Goal: Find specific page/section: Find specific page/section

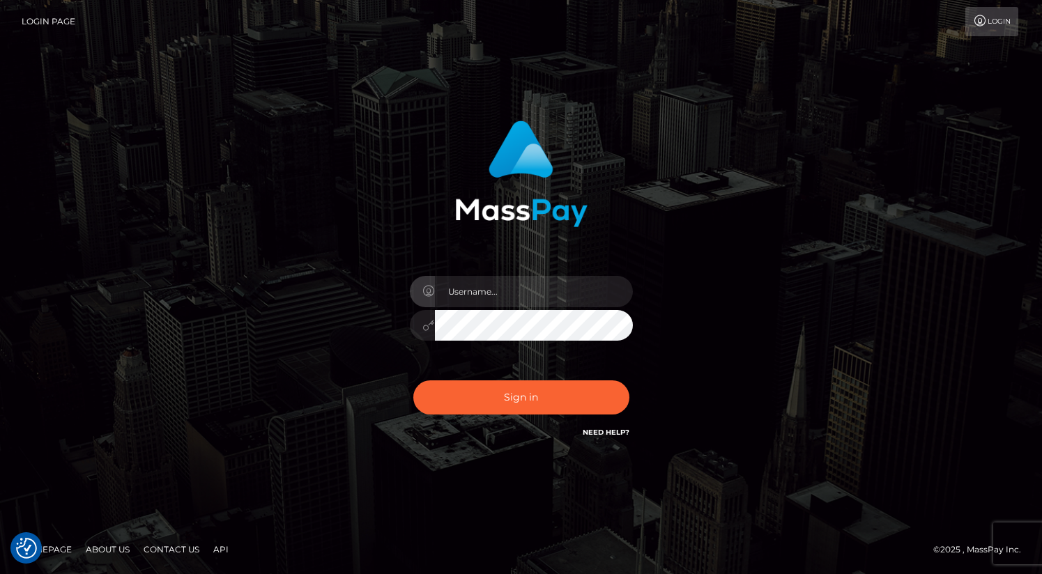
type input "oli.fanvue"
click at [512, 286] on input "text" at bounding box center [534, 291] width 198 height 31
type input "oli.fanvue"
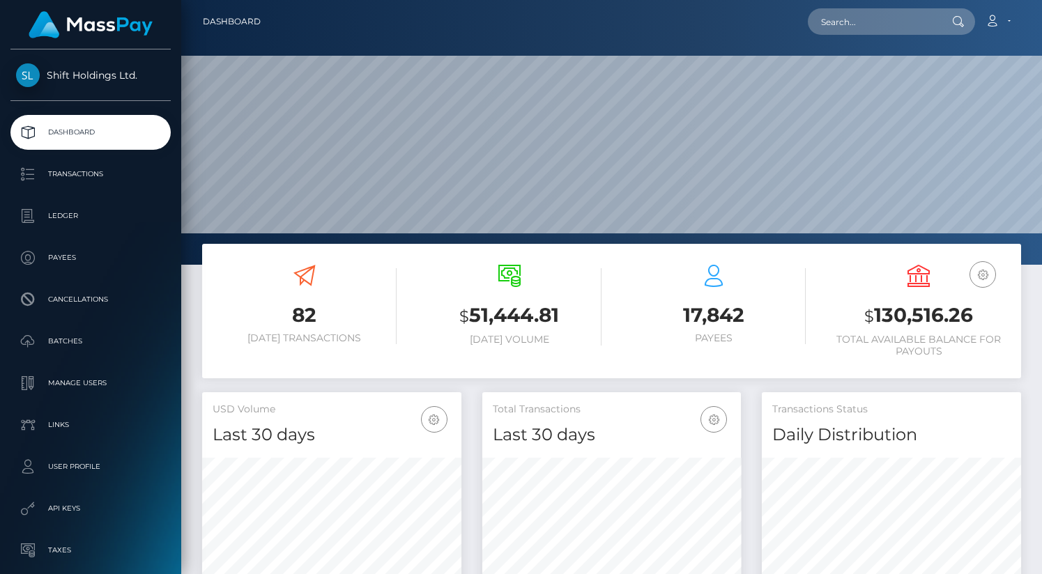
scroll to position [247, 259]
click at [878, 20] on input "text" at bounding box center [873, 21] width 131 height 26
paste input "jas.eleonora96@hotmail.com"
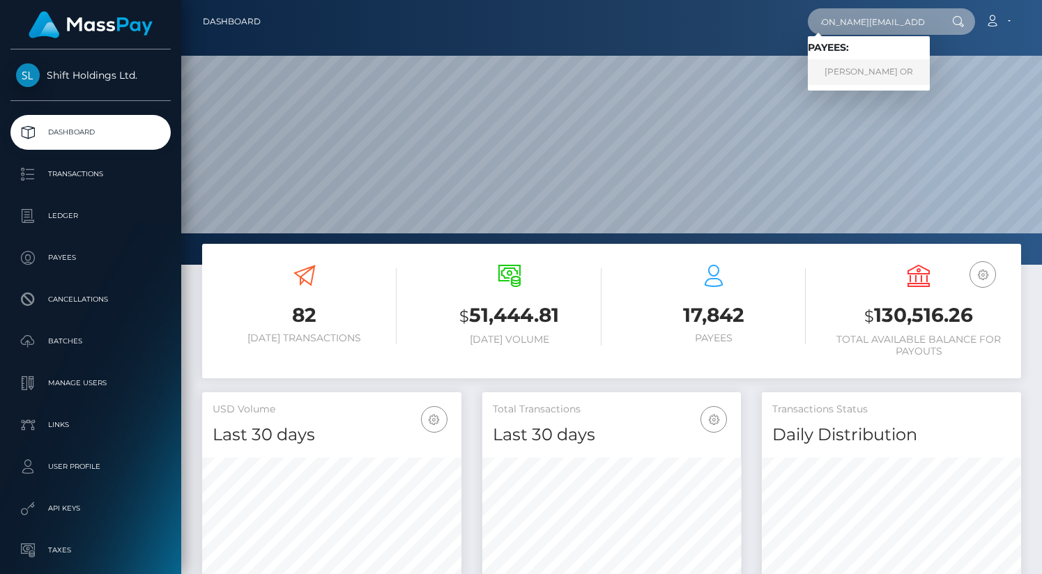
type input "jas.eleonora96@hotmail.com"
click at [870, 69] on link "JASMIN ELEONORA OR" at bounding box center [869, 72] width 122 height 26
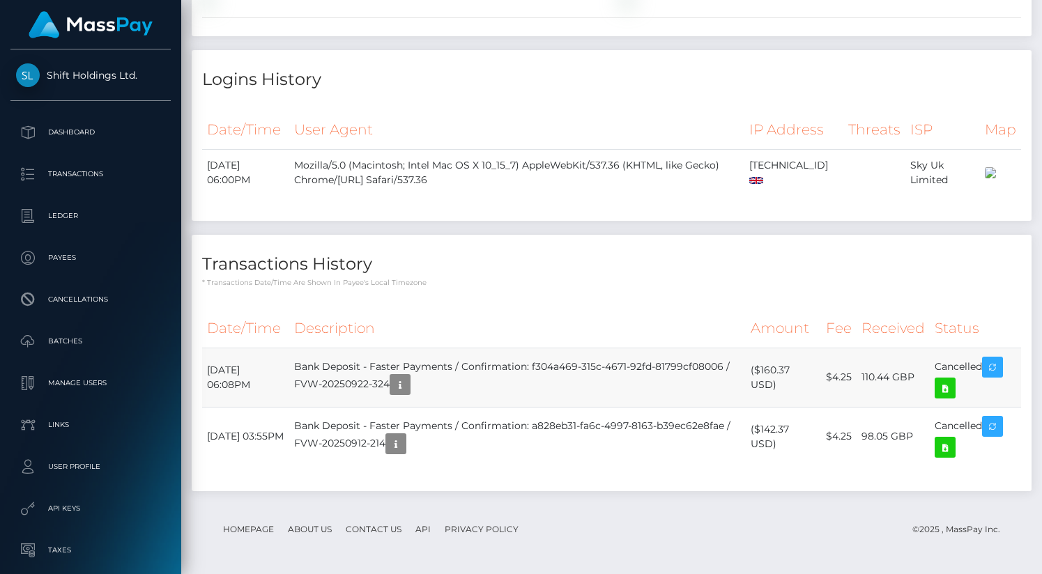
scroll to position [167, 259]
click at [949, 450] on icon at bounding box center [945, 447] width 17 height 17
